Goal: Task Accomplishment & Management: Use online tool/utility

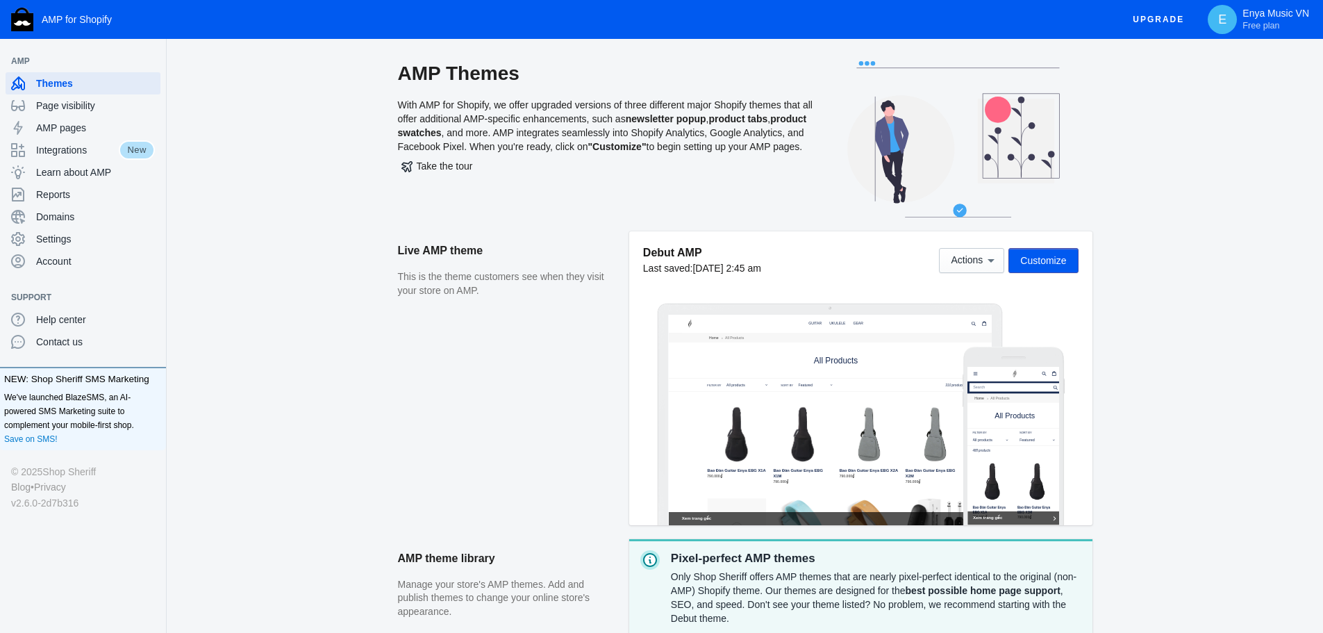
click at [372, 358] on div "AMP Themes With AMP for Shopify, we offer upgraded versions of three different …" at bounding box center [745, 467] width 1156 height 812
click at [1004, 255] on button "Actions" at bounding box center [971, 260] width 65 height 25
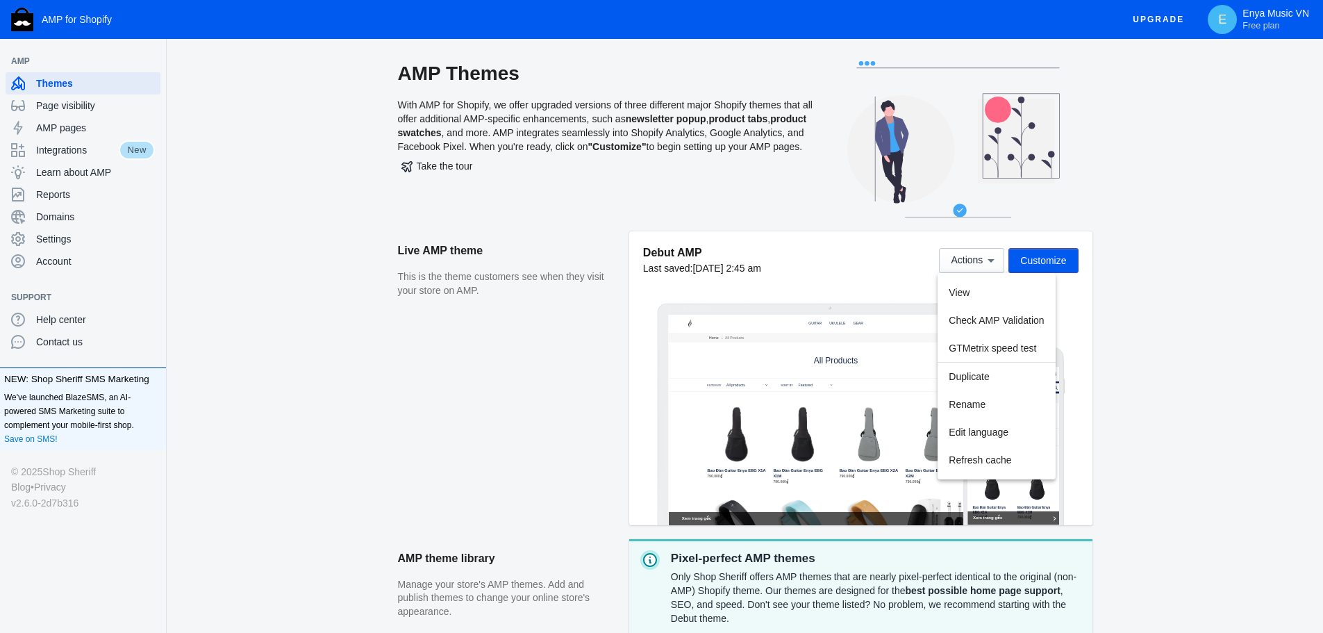
click at [1178, 308] on div at bounding box center [661, 316] width 1323 height 633
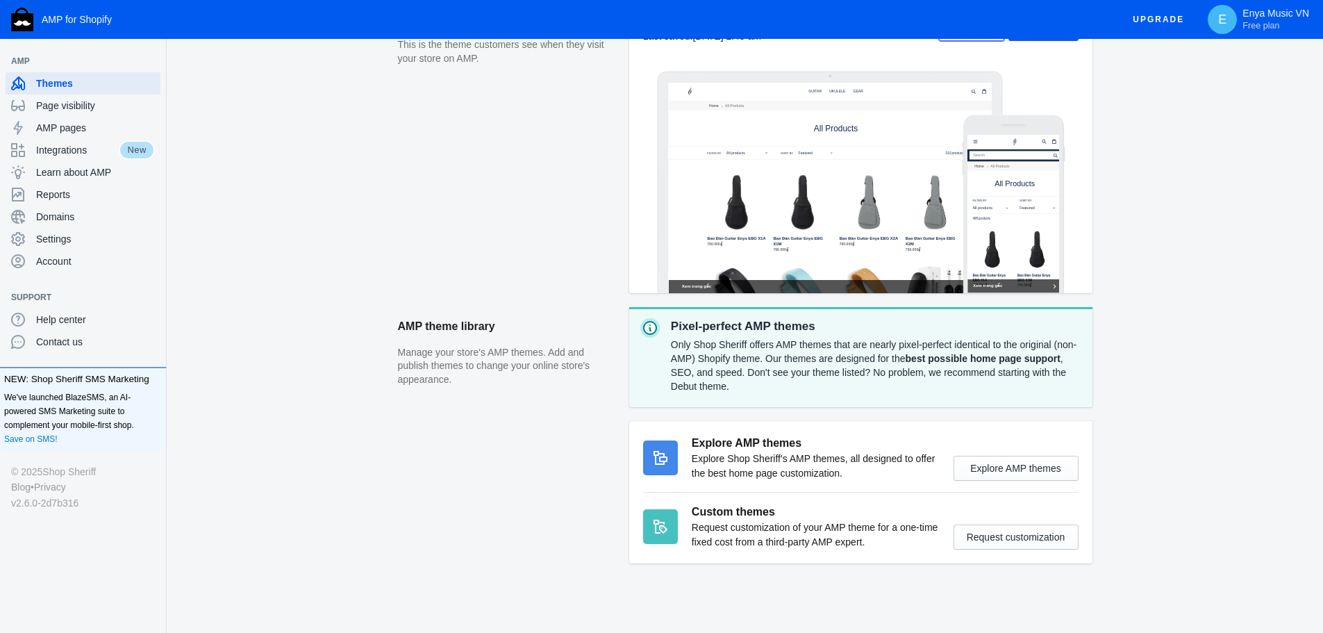
scroll to position [240, 0]
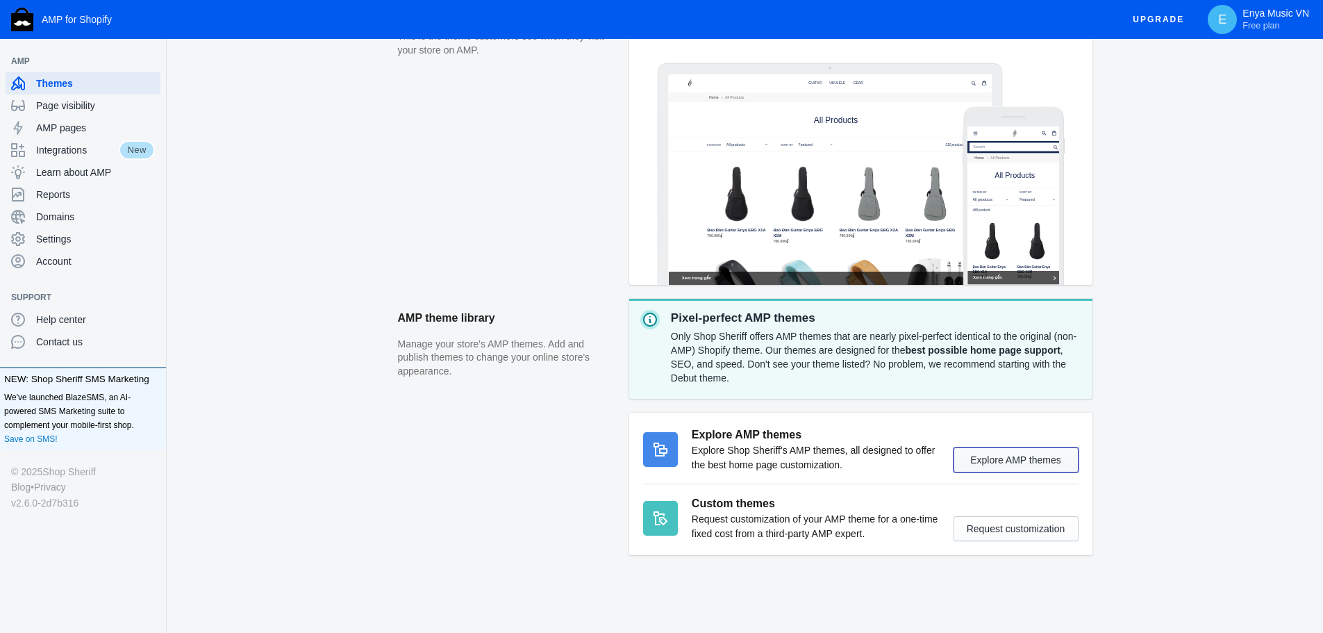
click at [1015, 468] on button "Explore AMP themes" at bounding box center [1015, 459] width 125 height 25
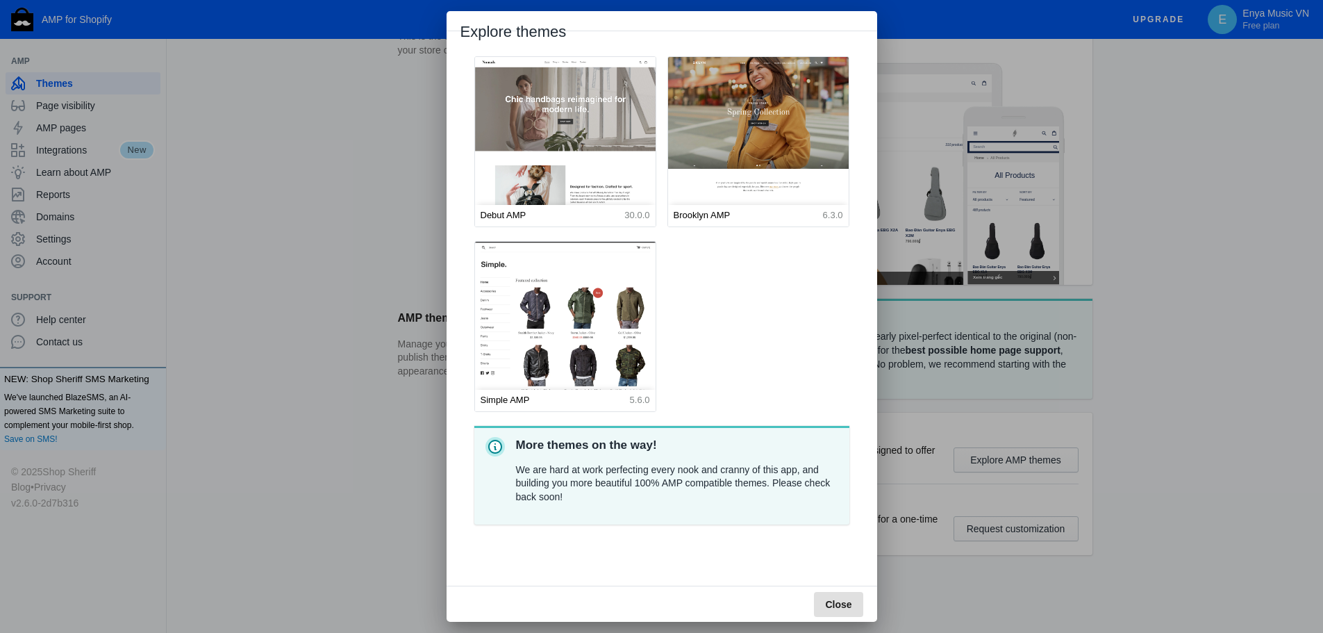
click at [856, 601] on button "Close" at bounding box center [838, 604] width 49 height 25
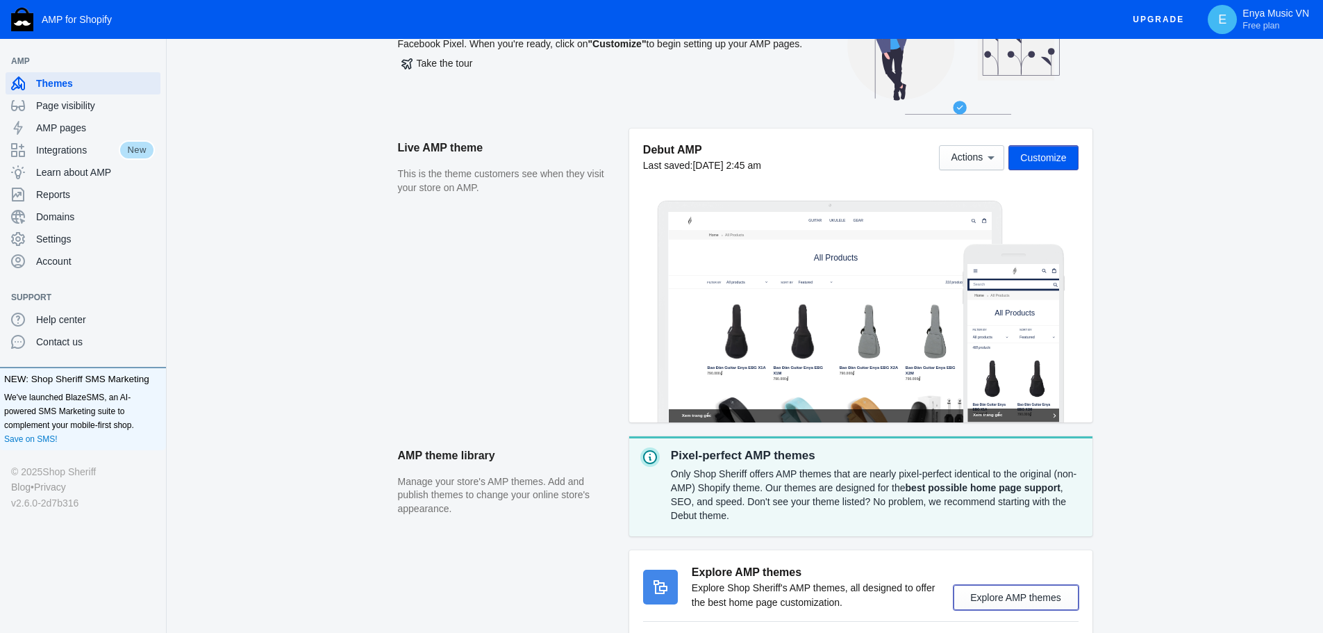
scroll to position [101, 0]
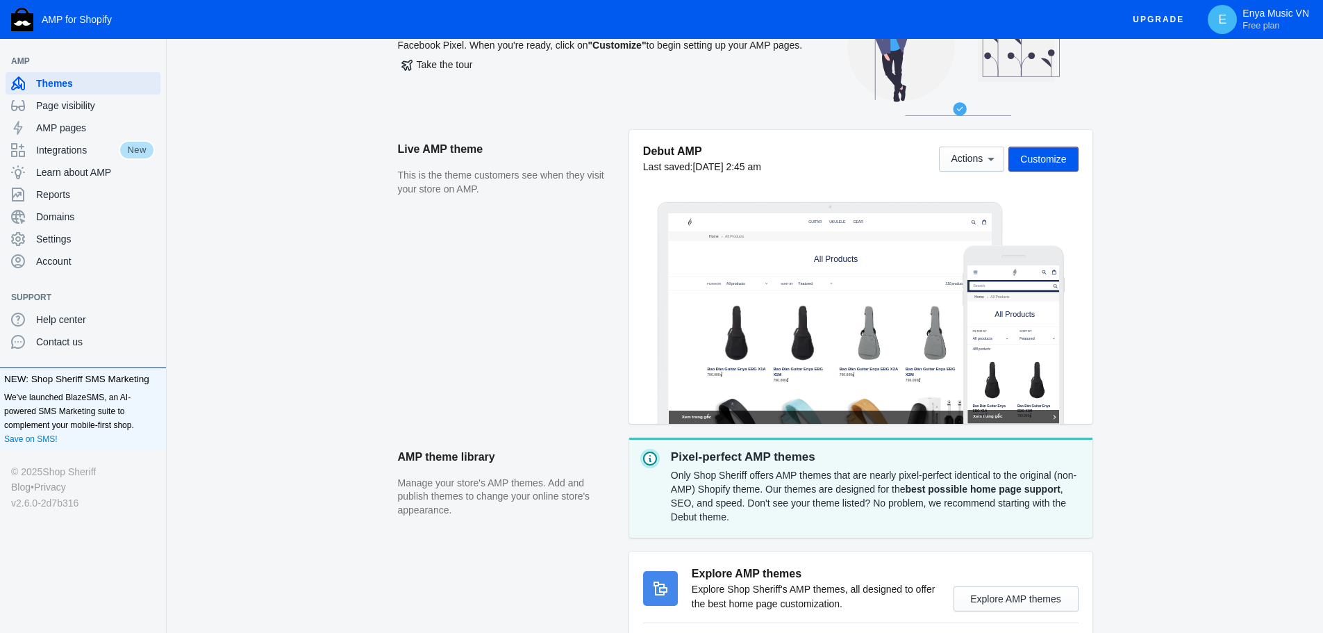
click at [1030, 168] on button "Customize" at bounding box center [1042, 159] width 69 height 25
